Goal: Information Seeking & Learning: Find specific fact

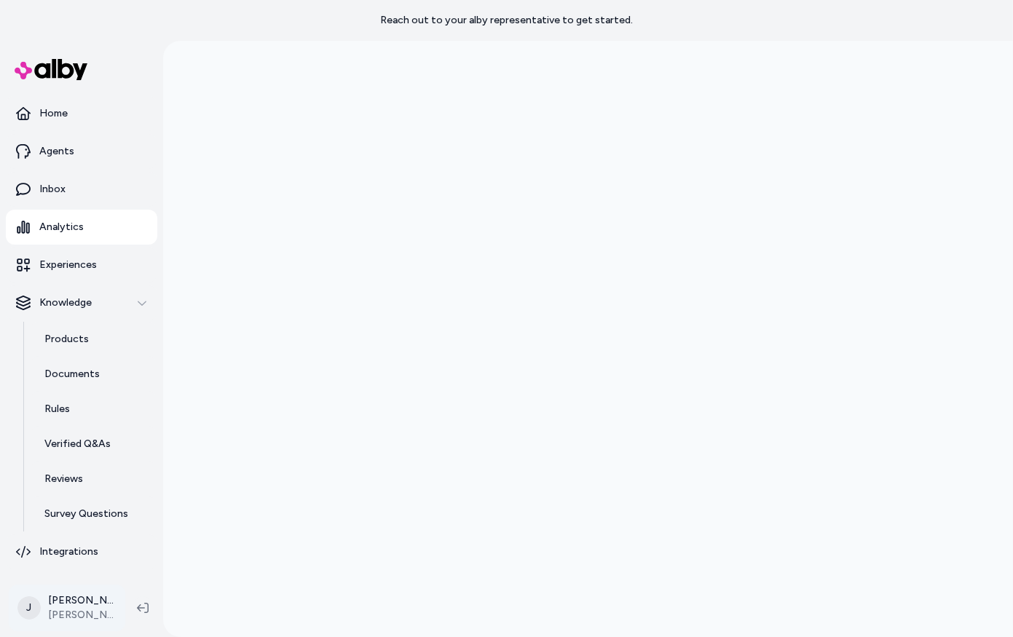
click at [69, 618] on html "Reach out to your alby representative to get started. Home Agents Inbox Analyti…" at bounding box center [506, 318] width 1013 height 637
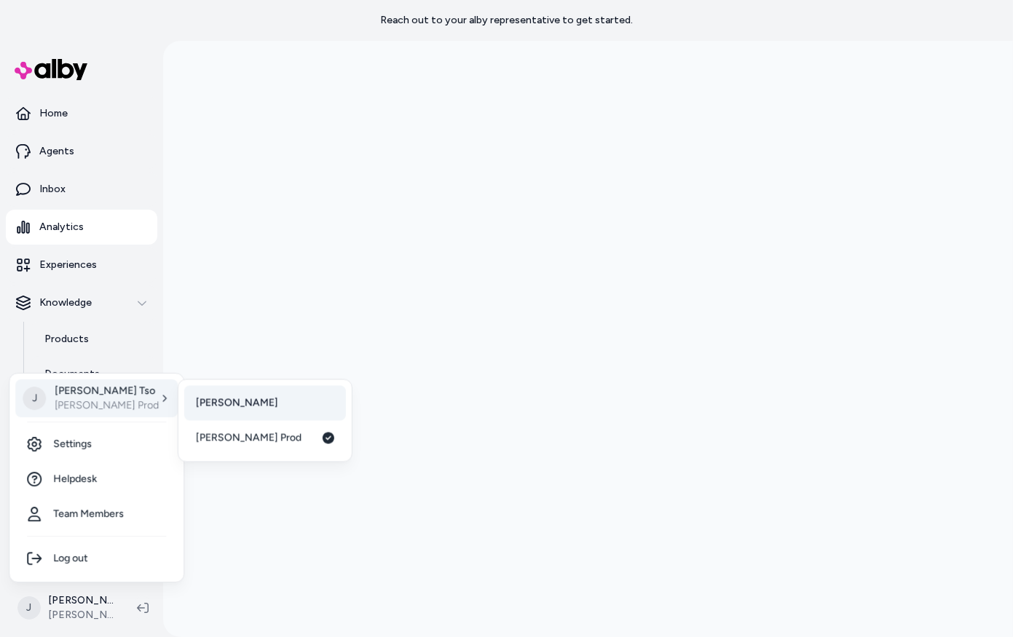
click at [233, 410] on link "[PERSON_NAME]" at bounding box center [265, 403] width 162 height 35
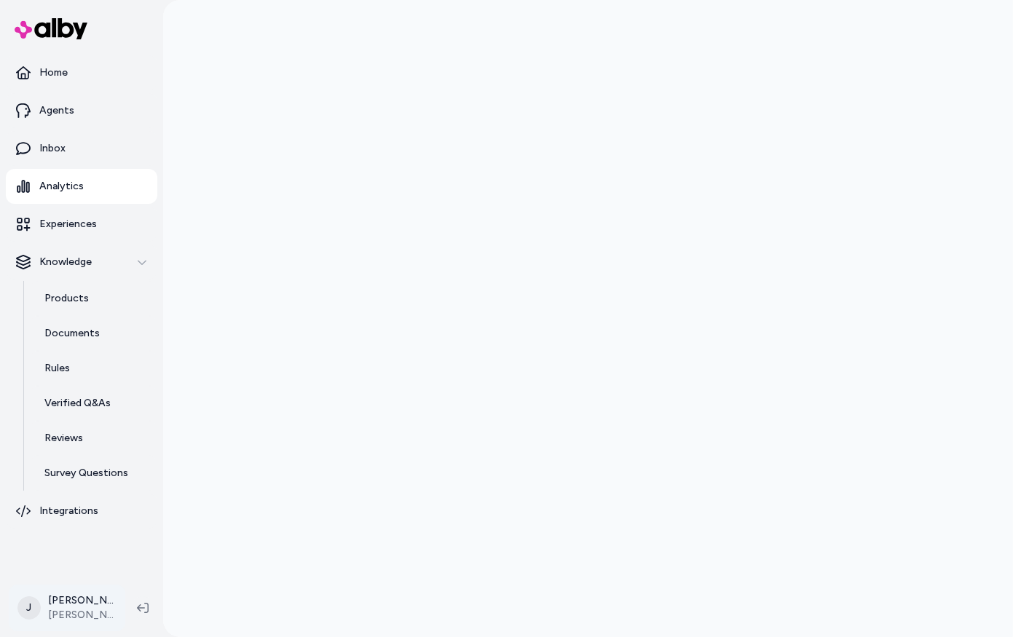
click at [58, 610] on html "Home Agents Inbox Analytics Experiences Knowledge Products Documents Rules Veri…" at bounding box center [506, 318] width 1013 height 637
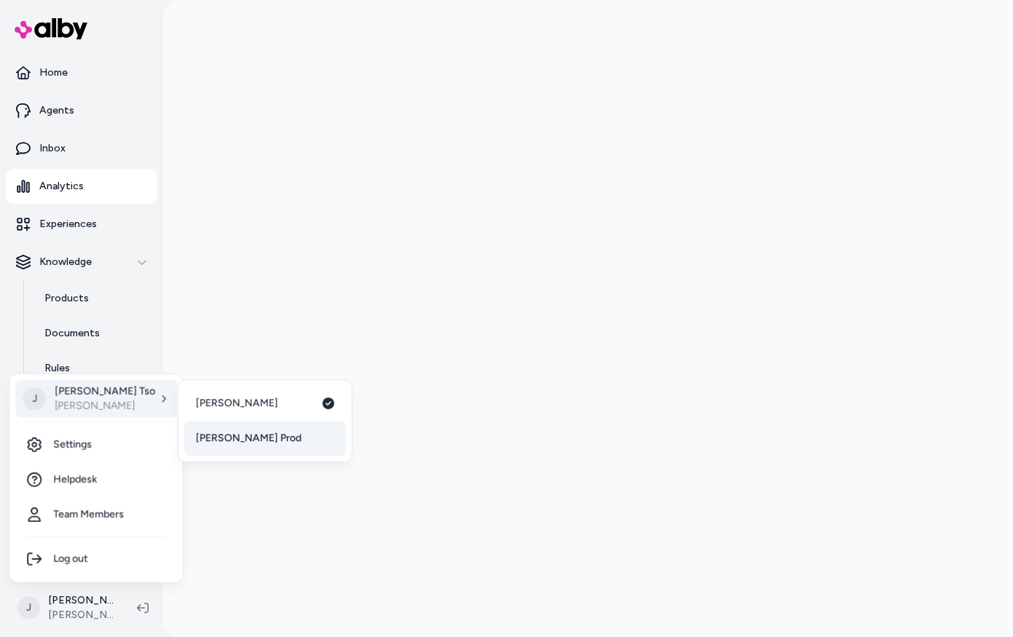
click at [229, 435] on span "[PERSON_NAME] Prod" at bounding box center [249, 438] width 106 height 15
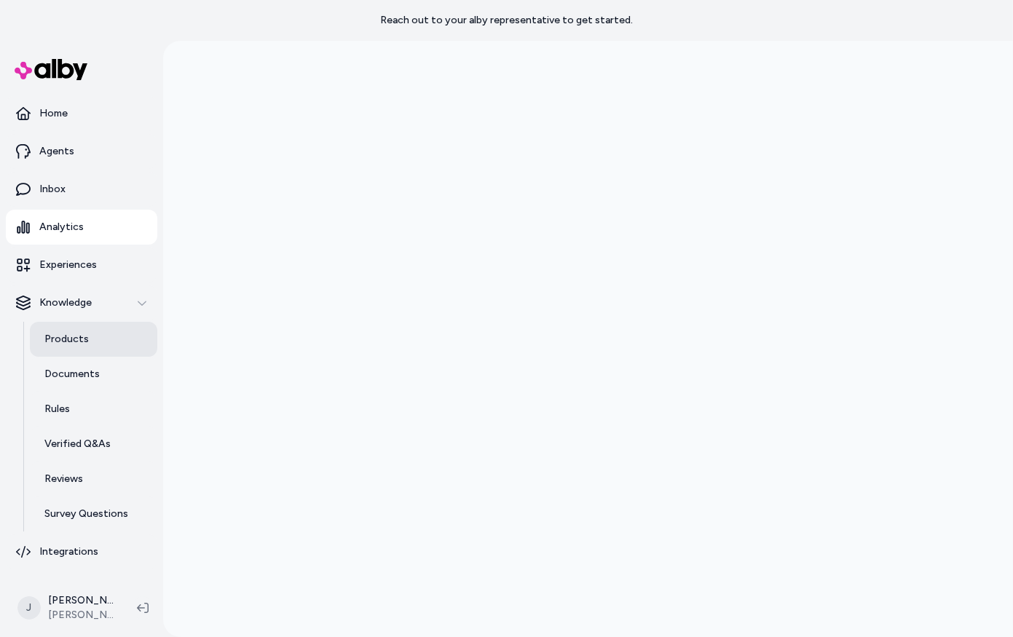
click at [60, 330] on link "Products" at bounding box center [93, 339] width 127 height 35
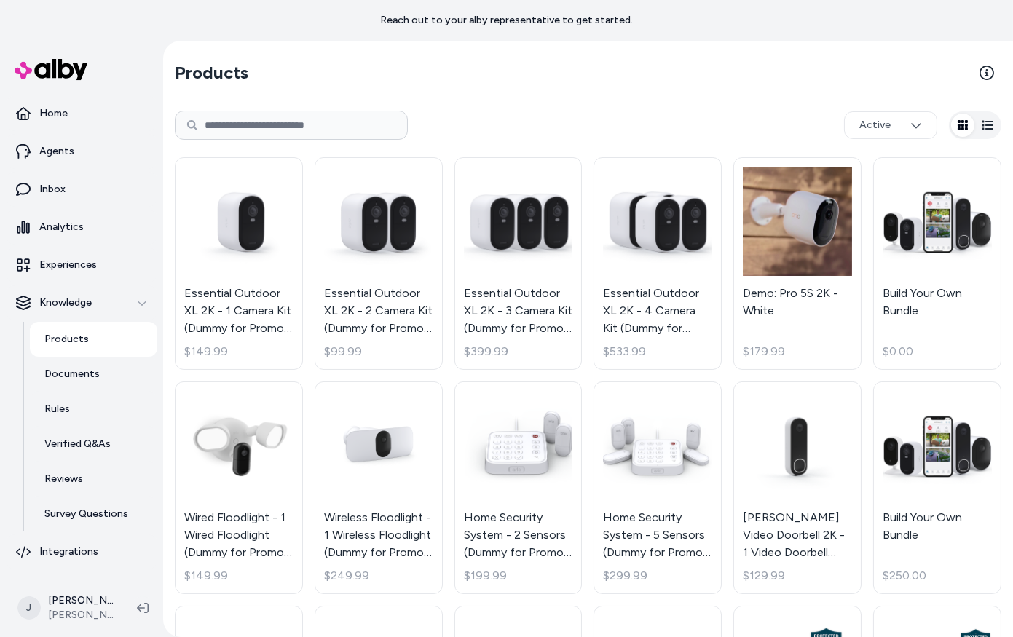
click at [229, 127] on input at bounding box center [291, 125] width 233 height 29
type input "*****"
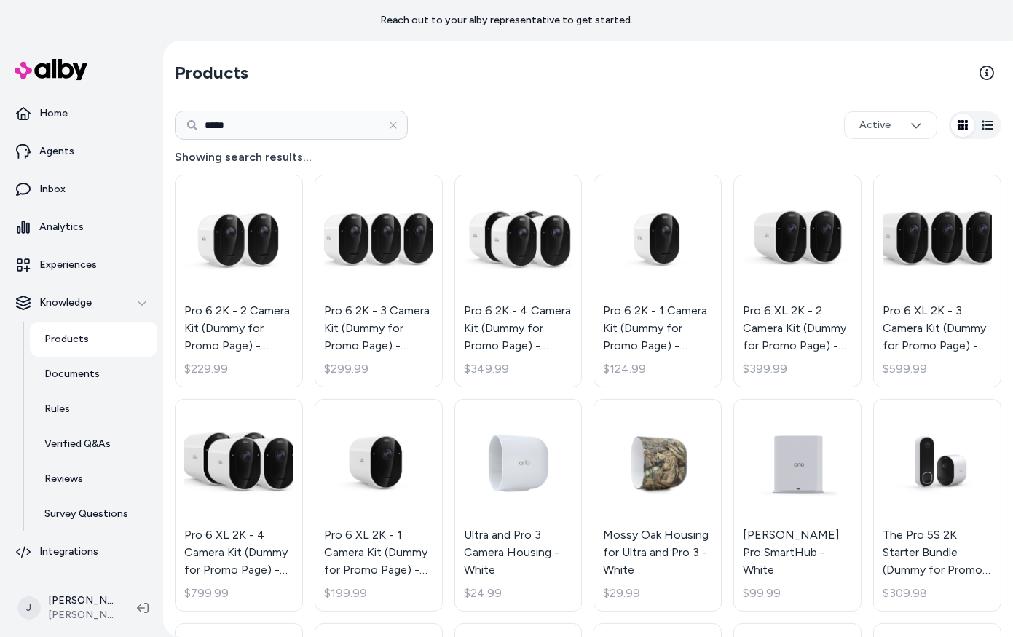
click at [266, 124] on input "*****" at bounding box center [291, 125] width 233 height 29
type input "*******"
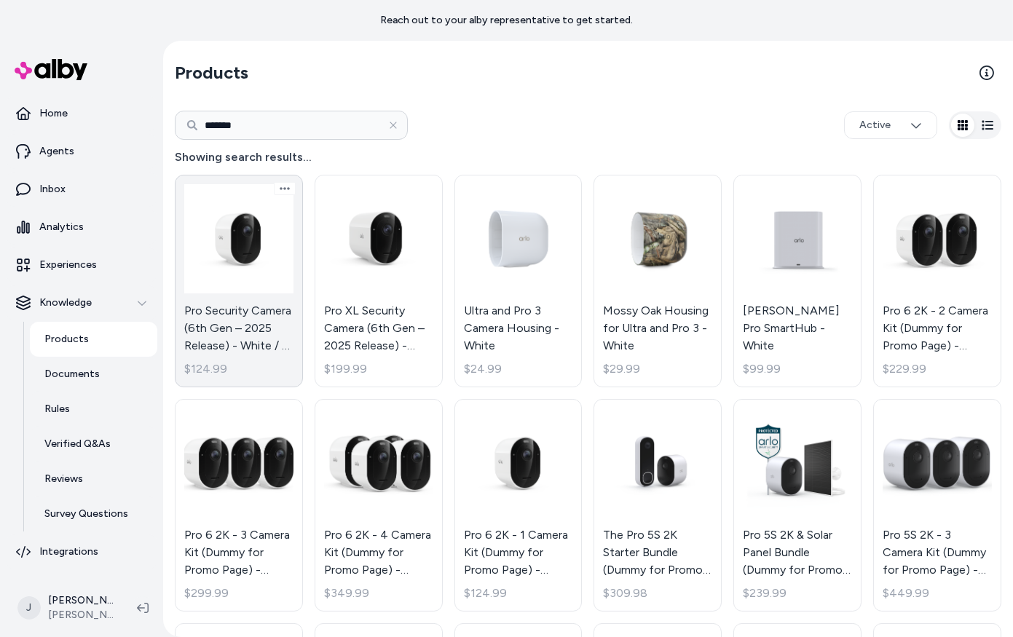
click at [221, 290] on link "Pro Security Camera (6th Gen – 2025 Release) - White / 1 Camera $124.99" at bounding box center [239, 281] width 128 height 213
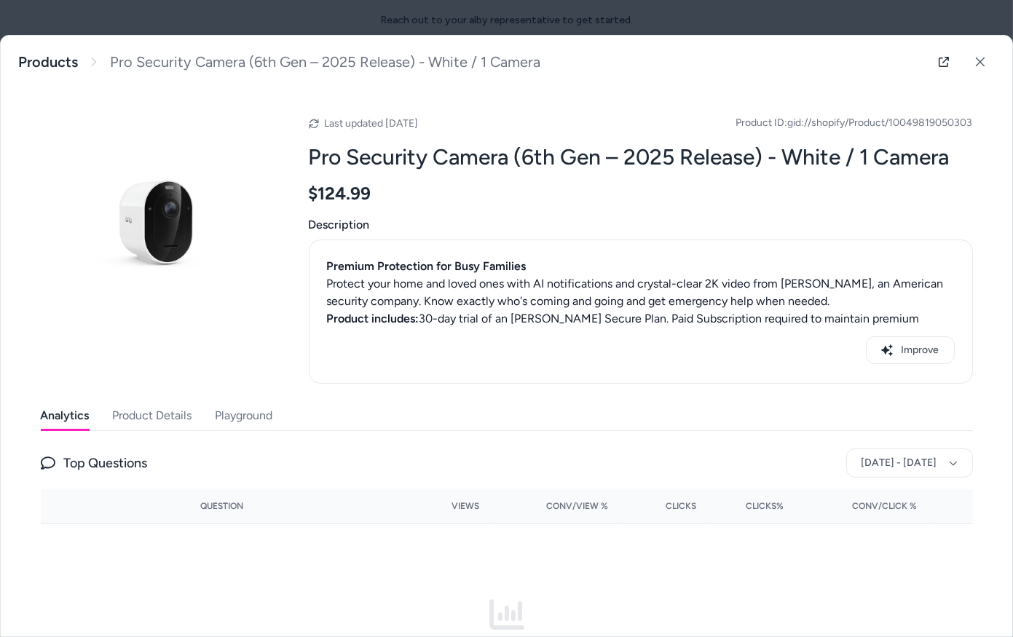
click at [926, 119] on span "Product ID: gid://shopify/Product/10049819050303" at bounding box center [854, 123] width 237 height 15
click at [172, 417] on button "Product Details" at bounding box center [152, 415] width 79 height 29
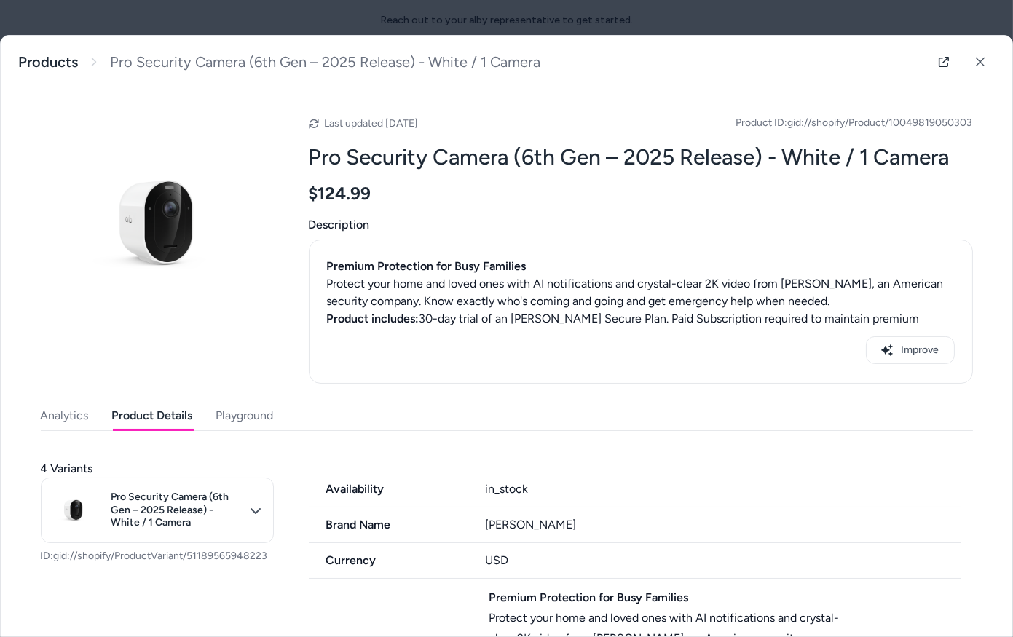
click at [371, 160] on h2 "Pro Security Camera (6th Gen – 2025 Release) - White / 1 Camera" at bounding box center [641, 157] width 664 height 28
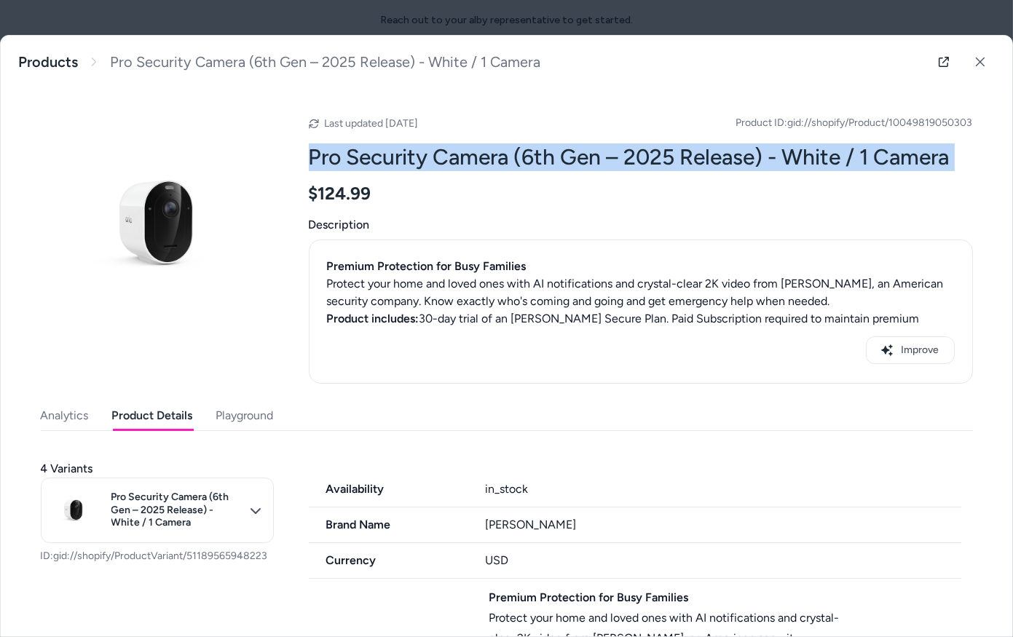
click at [371, 160] on h2 "Pro Security Camera (6th Gen – 2025 Release) - White / 1 Camera" at bounding box center [641, 157] width 664 height 28
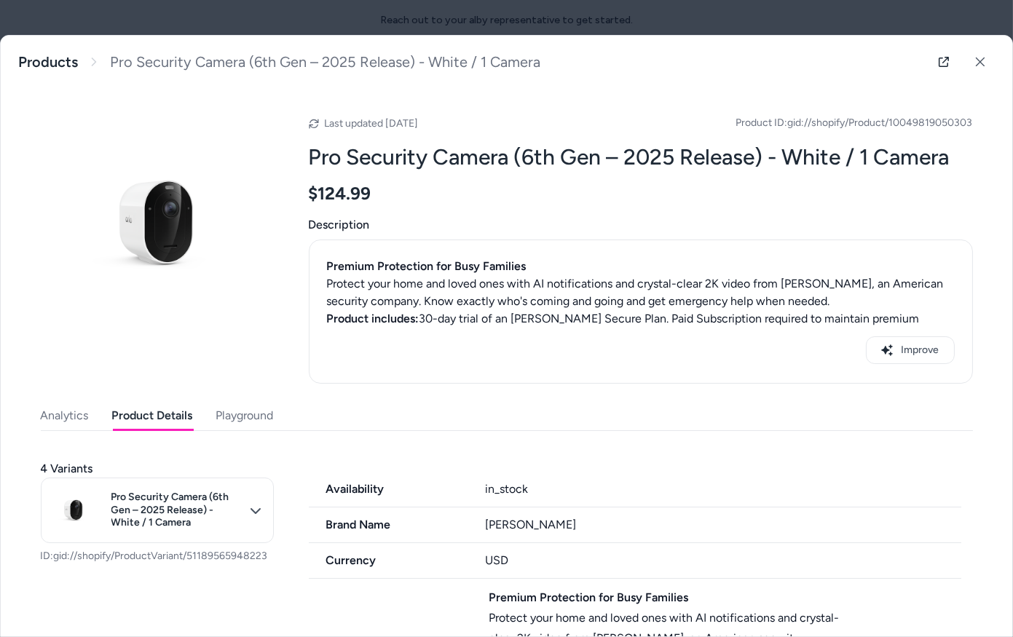
click at [357, 164] on h2 "Pro Security Camera (6th Gen – 2025 Release) - White / 1 Camera" at bounding box center [641, 157] width 664 height 28
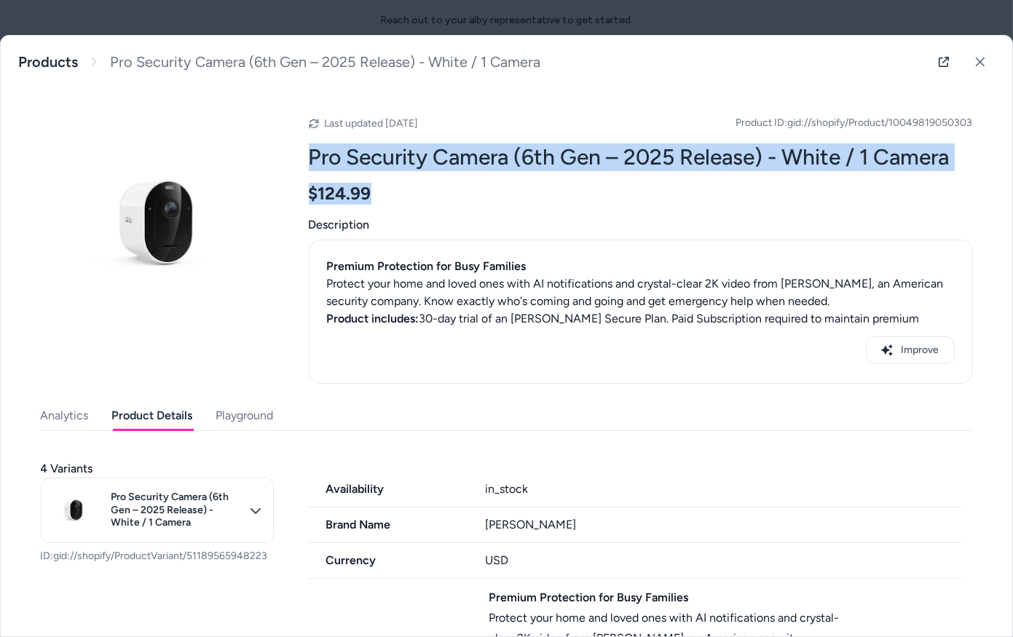
drag, startPoint x: 309, startPoint y: 155, endPoint x: 615, endPoint y: 197, distance: 308.8
click at [615, 197] on div "Last updated Sep 02, 2025 Product ID: gid://shopify/Product/10049819050303 Pro …" at bounding box center [641, 245] width 664 height 278
click at [615, 197] on div "$124.99" at bounding box center [641, 194] width 664 height 22
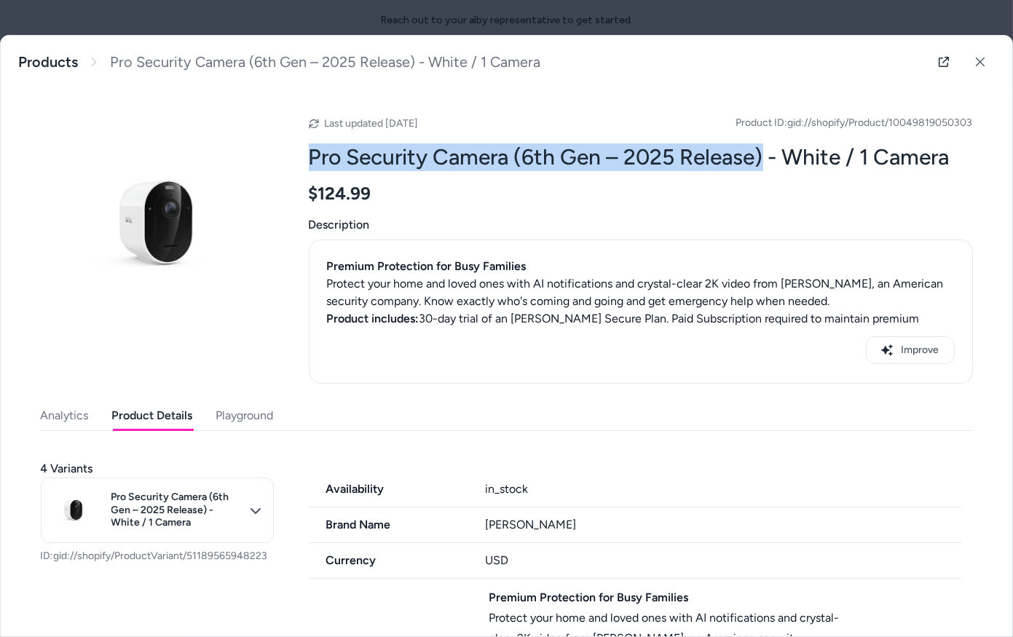
drag, startPoint x: 765, startPoint y: 157, endPoint x: 310, endPoint y: 162, distance: 454.5
click at [310, 162] on h2 "Pro Security Camera (6th Gen – 2025 Release) - White / 1 Camera" at bounding box center [641, 157] width 664 height 28
copy h2 "Pro Security Camera (6th Gen – 2025 Release)"
